Goal: Information Seeking & Learning: Learn about a topic

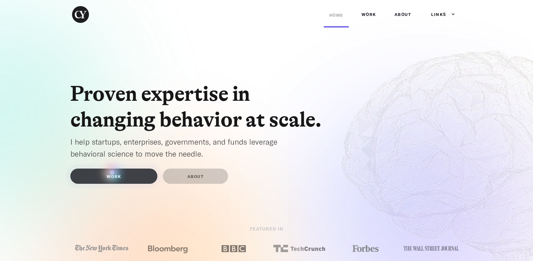
click at [118, 174] on link "WORK" at bounding box center [113, 176] width 87 height 15
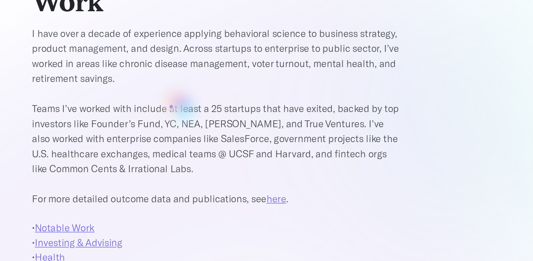
click at [158, 107] on p "I have over a decade of experience applying behavioral science to business stra…" at bounding box center [186, 112] width 232 height 113
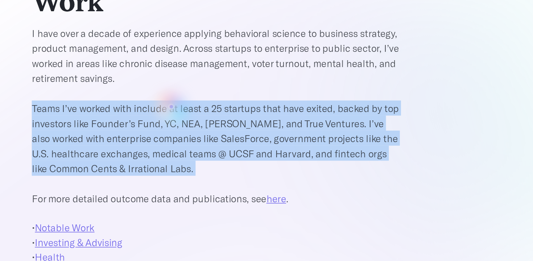
click at [158, 107] on p "I have over a decade of experience applying behavioral science to business stra…" at bounding box center [186, 112] width 232 height 113
click at [158, 120] on p "I have over a decade of experience applying behavioral science to business stra…" at bounding box center [186, 112] width 232 height 113
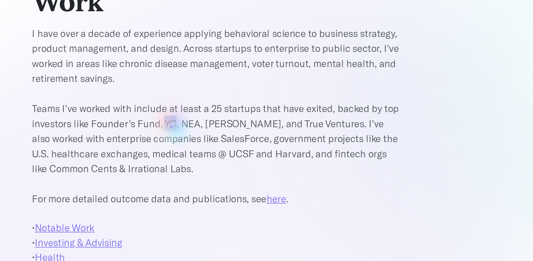
click at [158, 120] on p "I have over a decade of experience applying behavioral science to business stra…" at bounding box center [186, 112] width 232 height 113
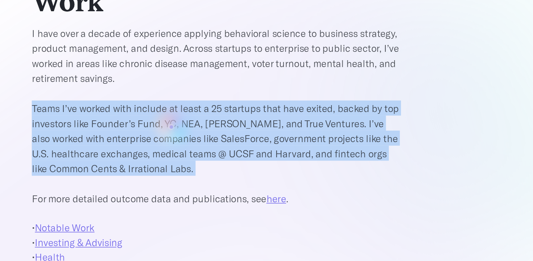
click at [158, 120] on p "I have over a decade of experience applying behavioral science to business stra…" at bounding box center [186, 112] width 232 height 113
click at [161, 104] on p "I have over a decade of experience applying behavioral science to business stra…" at bounding box center [186, 112] width 232 height 113
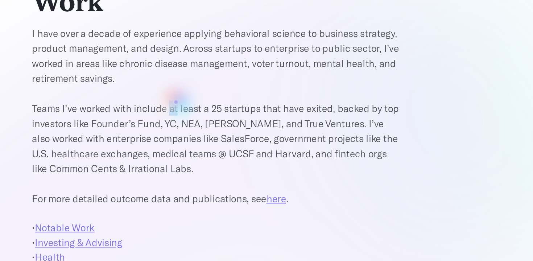
click at [161, 104] on p "I have over a decade of experience applying behavioral science to business stra…" at bounding box center [186, 112] width 232 height 113
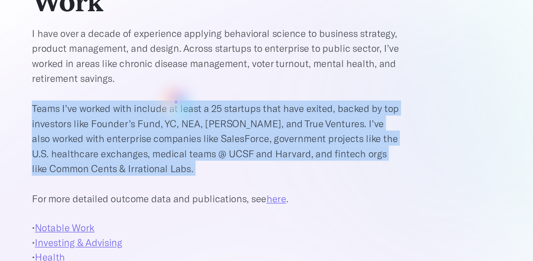
click at [161, 104] on p "I have over a decade of experience applying behavioral science to business stra…" at bounding box center [186, 112] width 232 height 113
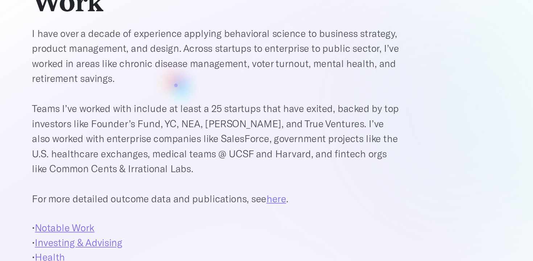
click at [161, 94] on p "I have over a decade of experience applying behavioral science to business stra…" at bounding box center [186, 112] width 232 height 113
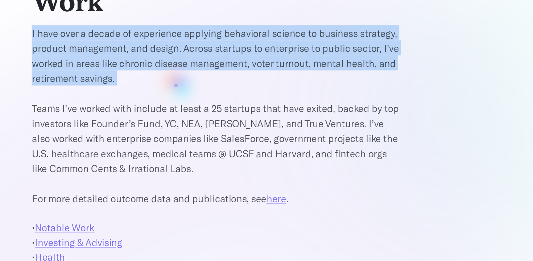
click at [161, 94] on p "I have over a decade of experience applying behavioral science to business stra…" at bounding box center [186, 112] width 232 height 113
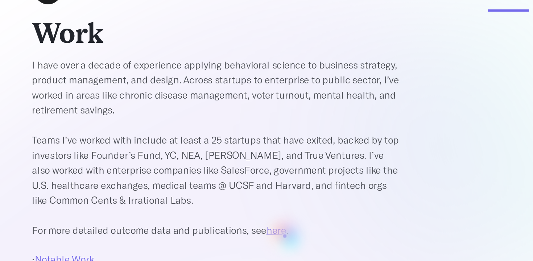
click at [229, 168] on p "I have over a decade of experience applying behavioral science to business stra…" at bounding box center [186, 112] width 232 height 113
click at [226, 168] on p "I have over a decade of experience applying behavioral science to business stra…" at bounding box center [186, 112] width 232 height 113
click at [225, 165] on link "here" at bounding box center [223, 164] width 12 height 7
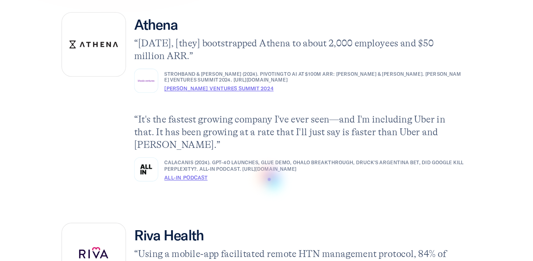
scroll to position [855, 0]
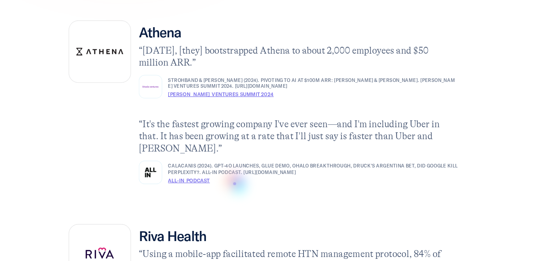
click at [245, 197] on p "Calacanis (2024). GPT-4o launches, Glue demo, Ohalo breakthrough, Druck's Argen…" at bounding box center [304, 192] width 216 height 9
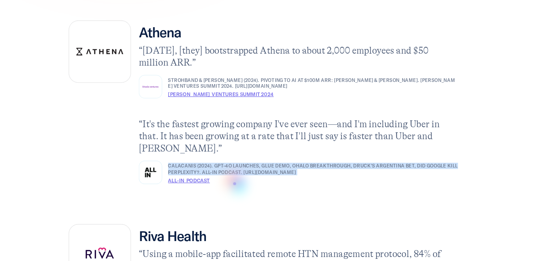
click at [245, 197] on p "Calacanis (2024). GPT-4o launches, Glue demo, Ohalo breakthrough, Druck's Argen…" at bounding box center [304, 192] width 216 height 9
click at [264, 197] on p "Calacanis (2024). GPT-4o launches, Glue demo, Ohalo breakthrough, Druck's Argen…" at bounding box center [304, 192] width 216 height 9
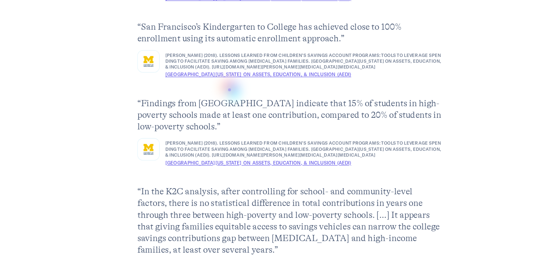
scroll to position [2995, 0]
